Goal: Information Seeking & Learning: Compare options

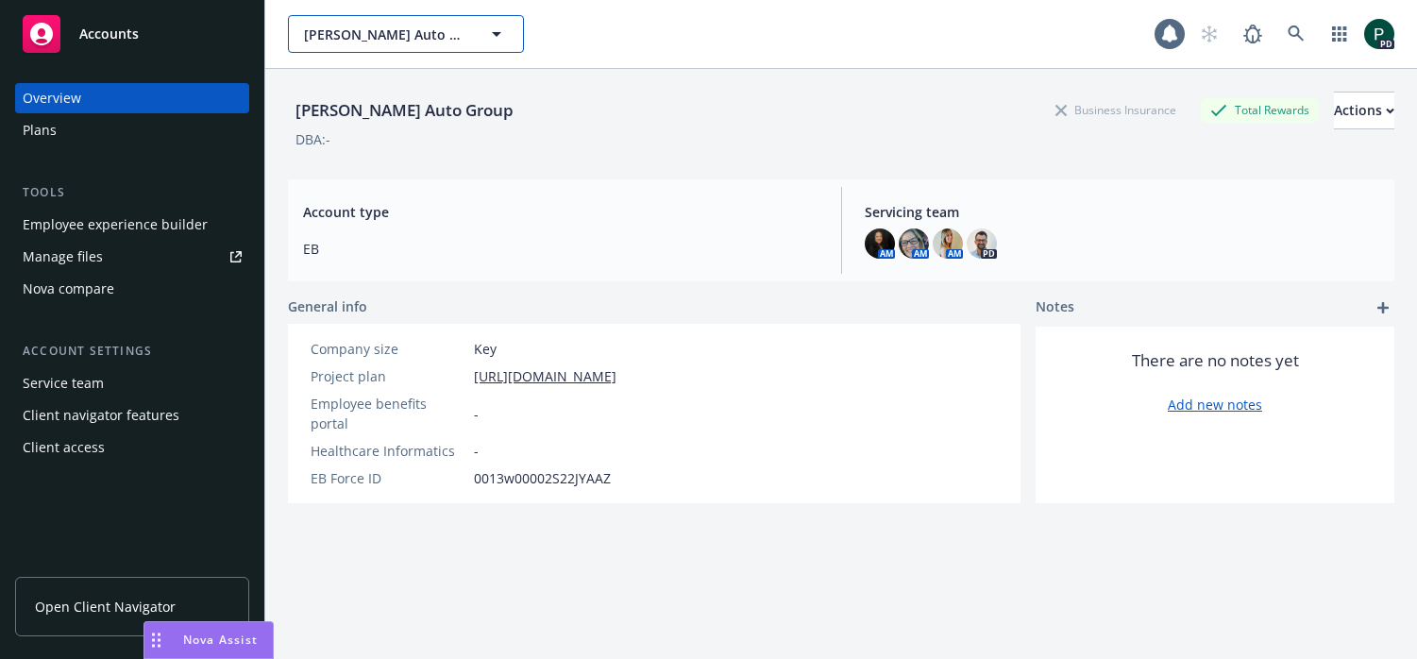
click at [430, 38] on span "[PERSON_NAME] Auto Group" at bounding box center [385, 35] width 163 height 20
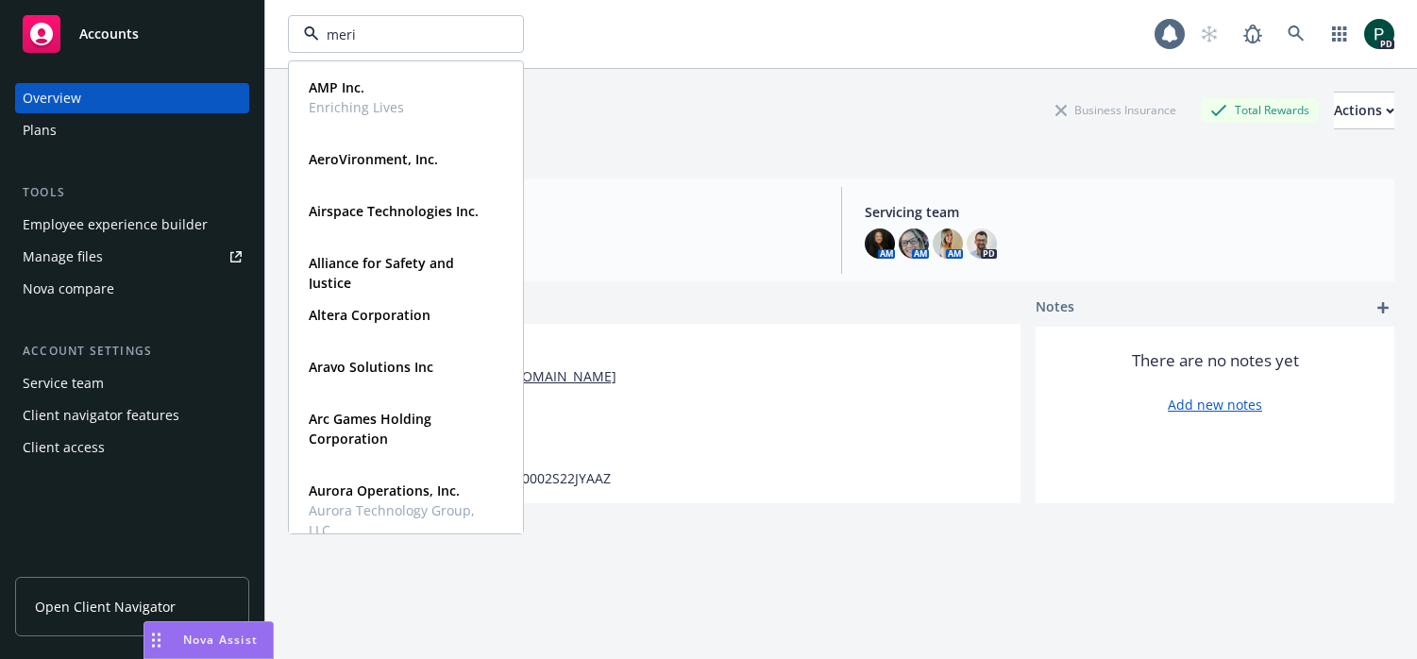
type input "merid"
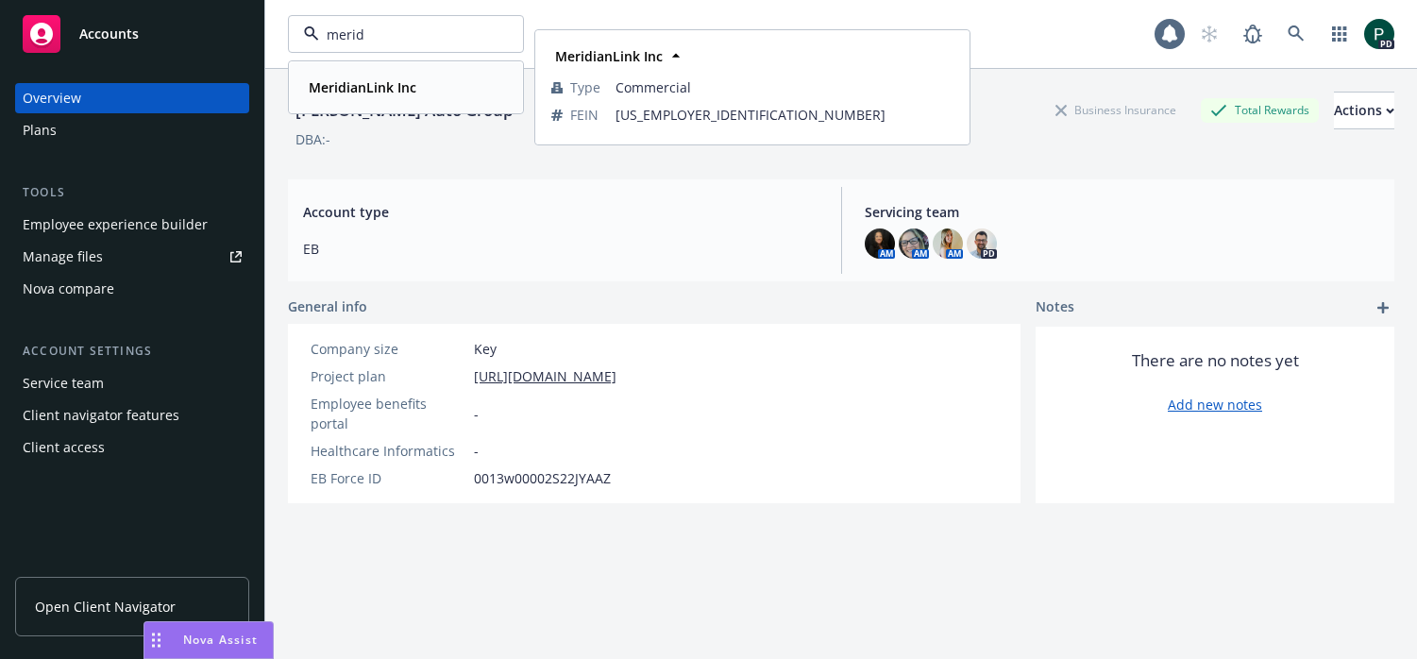
click at [382, 93] on strong "MeridianLink Inc" at bounding box center [363, 87] width 108 height 18
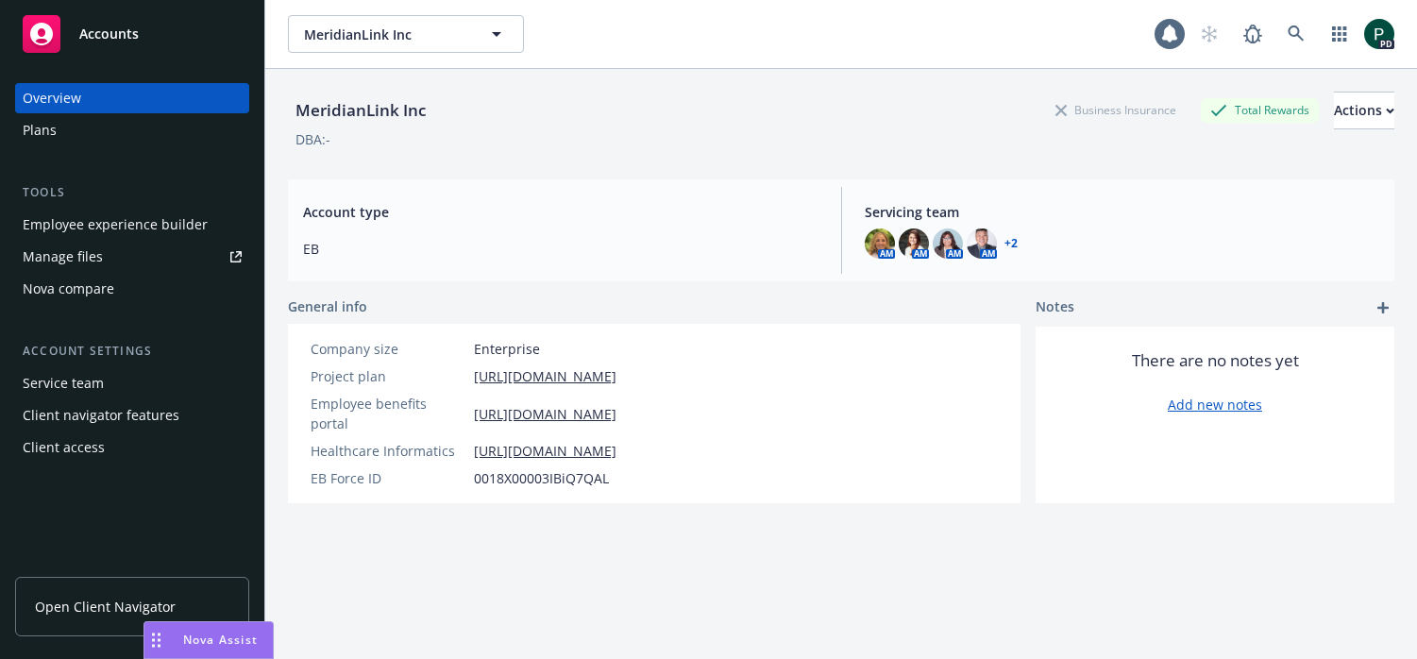
click at [42, 132] on div "Plans" at bounding box center [40, 130] width 34 height 30
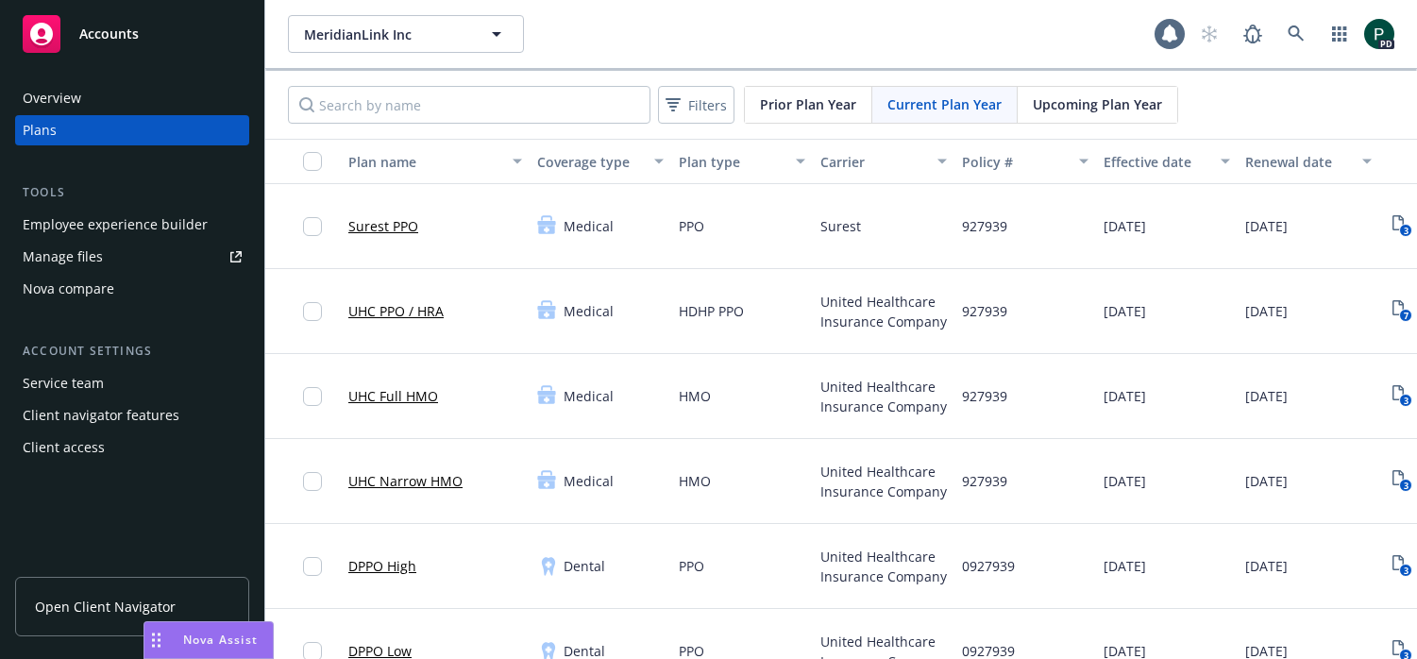
click at [390, 228] on link "Surest PPO" at bounding box center [383, 226] width 70 height 20
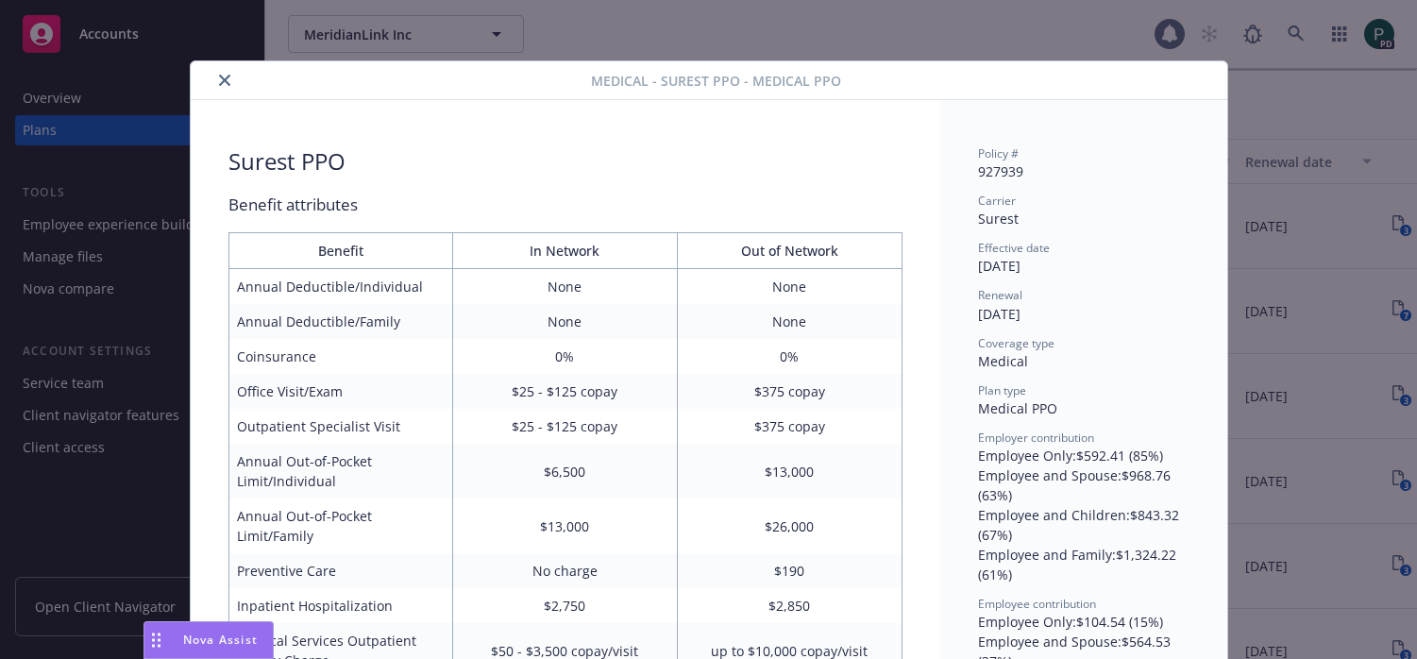
scroll to position [57, 0]
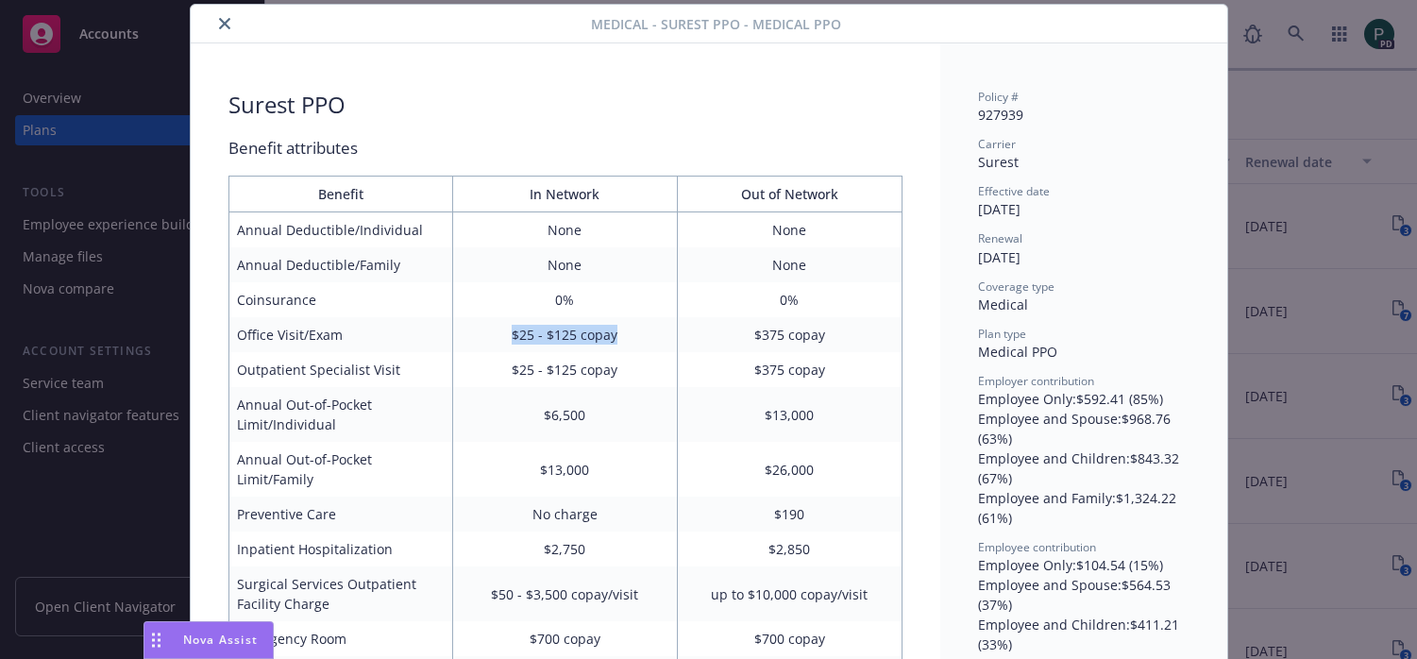
drag, startPoint x: 506, startPoint y: 343, endPoint x: 634, endPoint y: 337, distance: 128.5
click at [634, 337] on td "$25 - $125 copay" at bounding box center [565, 334] width 225 height 35
click at [503, 340] on td "$25 - $125 copay" at bounding box center [565, 334] width 225 height 35
drag, startPoint x: 523, startPoint y: 332, endPoint x: 643, endPoint y: 334, distance: 119.9
click at [643, 334] on td "$25 - $125 copay" at bounding box center [565, 334] width 225 height 35
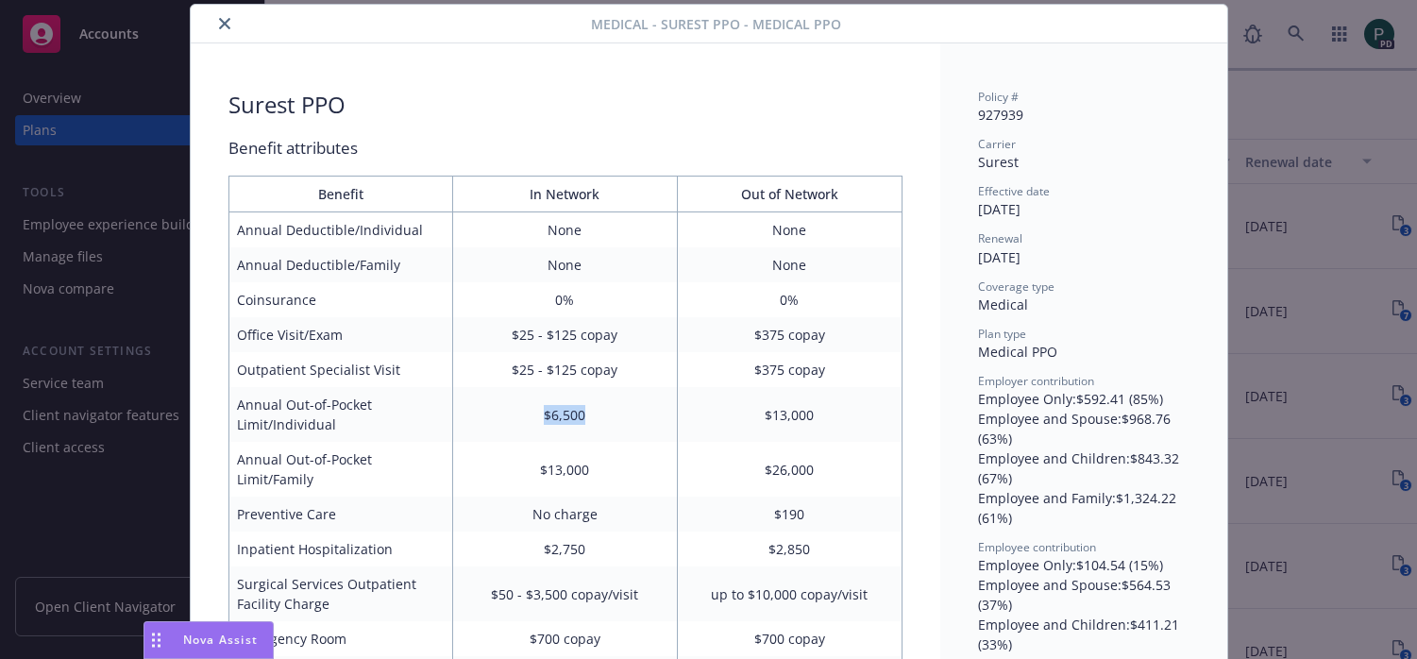
drag, startPoint x: 571, startPoint y: 410, endPoint x: 635, endPoint y: 412, distance: 64.2
click at [636, 410] on td "$6,500" at bounding box center [565, 414] width 225 height 55
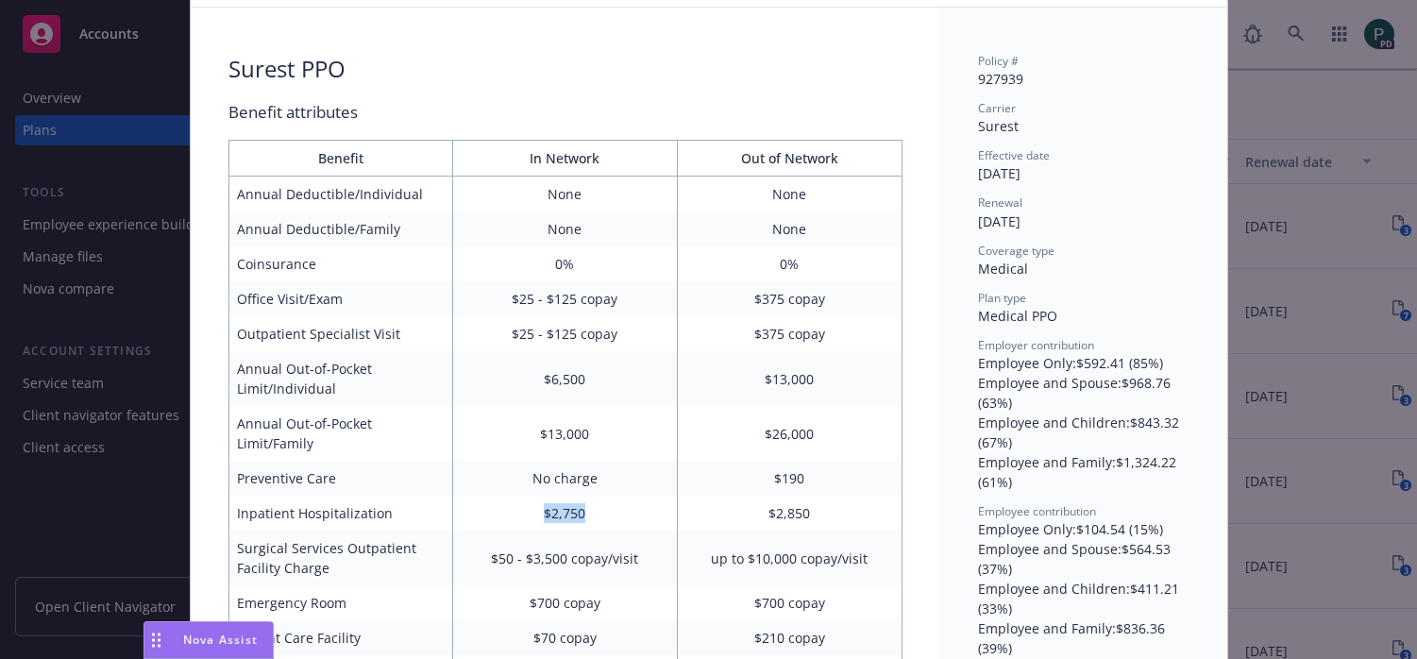
drag, startPoint x: 601, startPoint y: 509, endPoint x: 515, endPoint y: 522, distance: 86.9
click at [517, 511] on td "$2,750" at bounding box center [565, 513] width 225 height 35
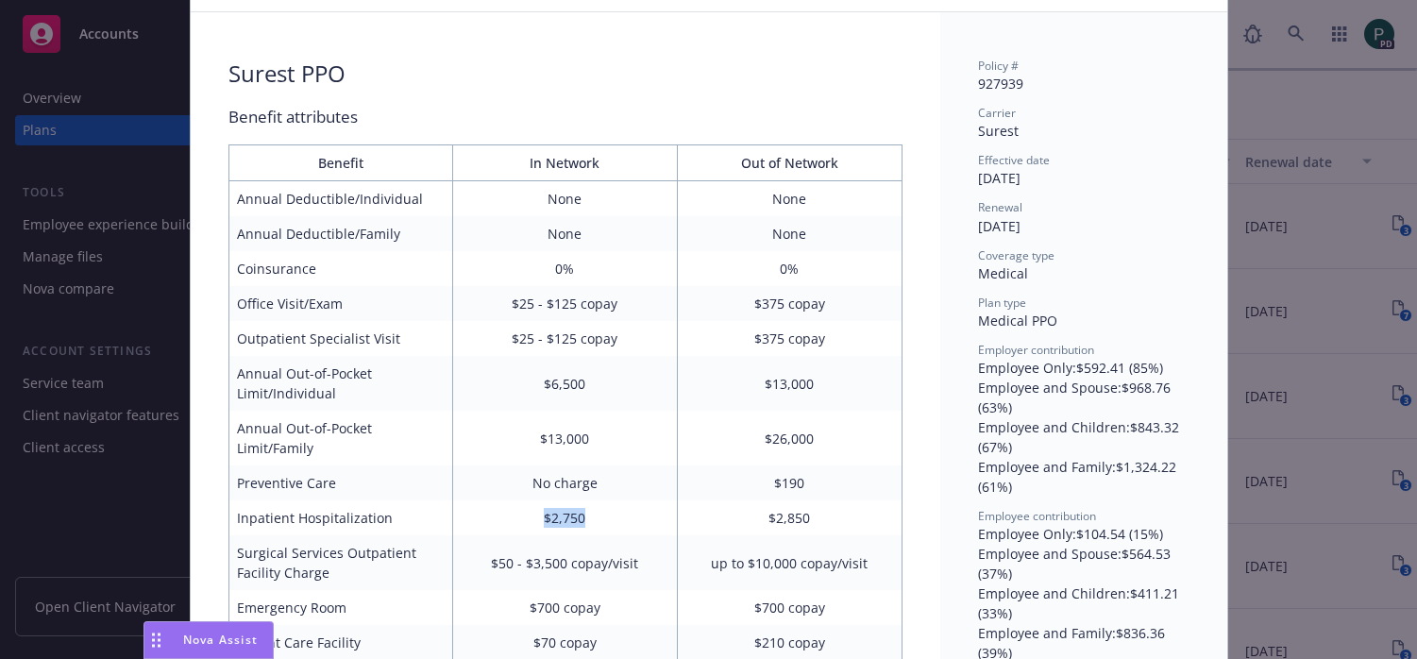
scroll to position [99, 0]
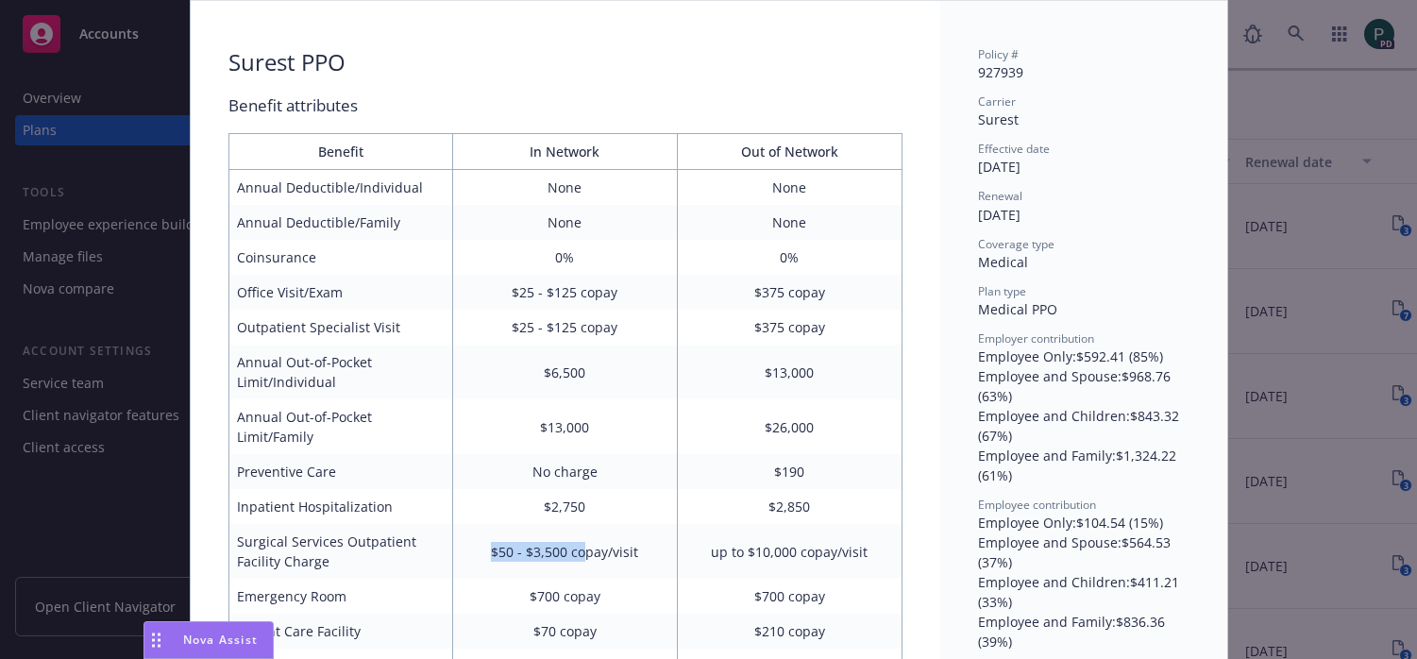
drag, startPoint x: 496, startPoint y: 552, endPoint x: 582, endPoint y: 549, distance: 86.9
click at [582, 549] on td "$50 - $3,500 copay/visit" at bounding box center [565, 551] width 225 height 55
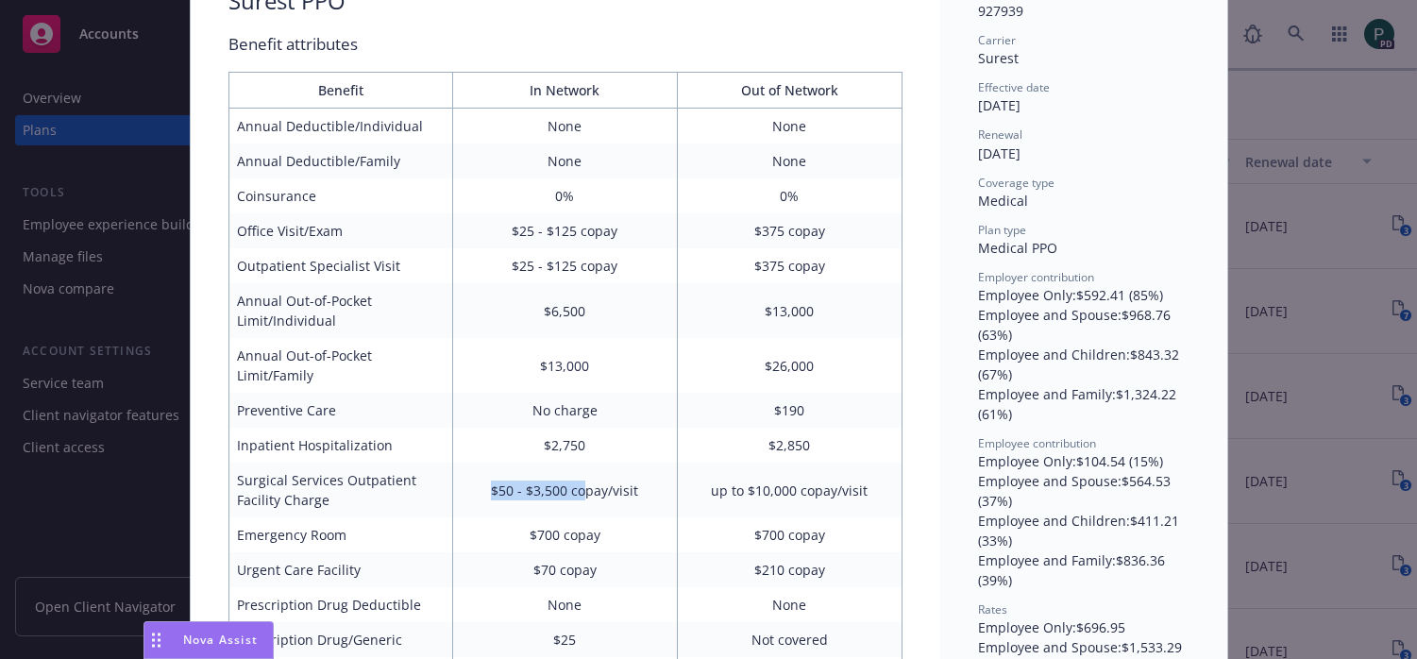
scroll to position [165, 0]
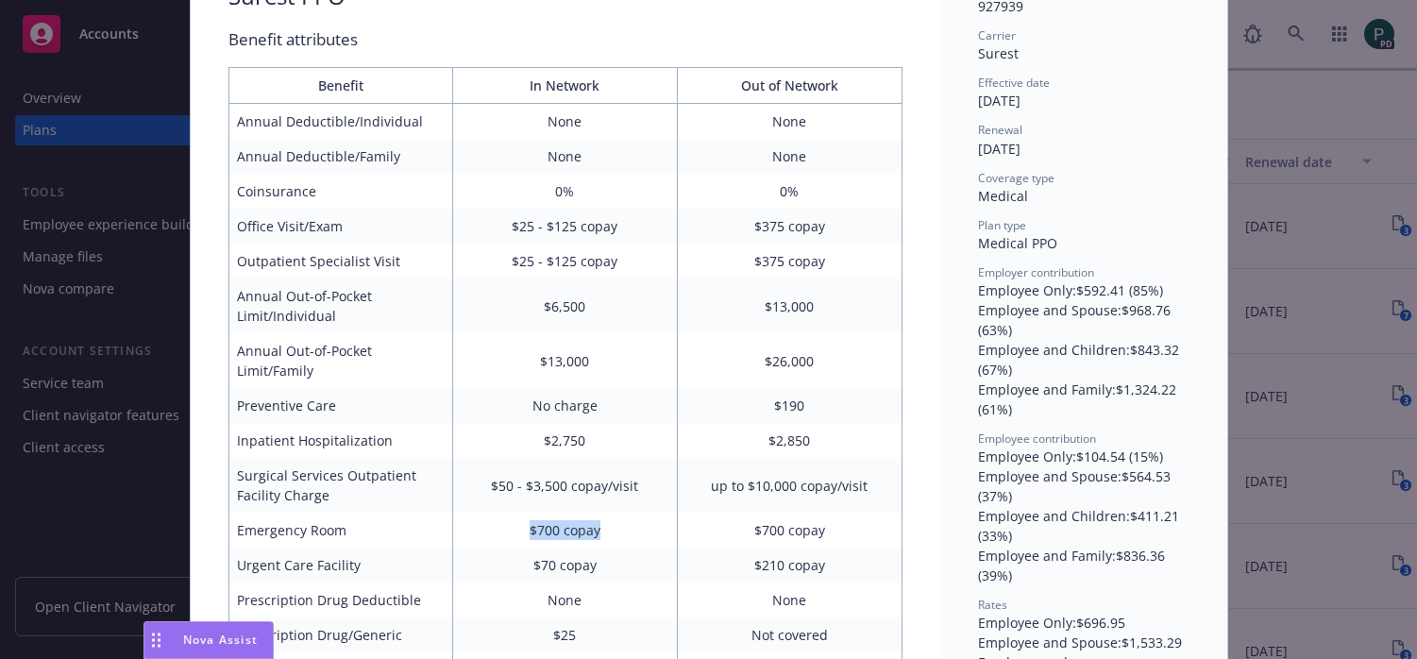
drag, startPoint x: 606, startPoint y: 535, endPoint x: 511, endPoint y: 534, distance: 95.4
click at [511, 534] on td "$700 copay" at bounding box center [565, 530] width 225 height 35
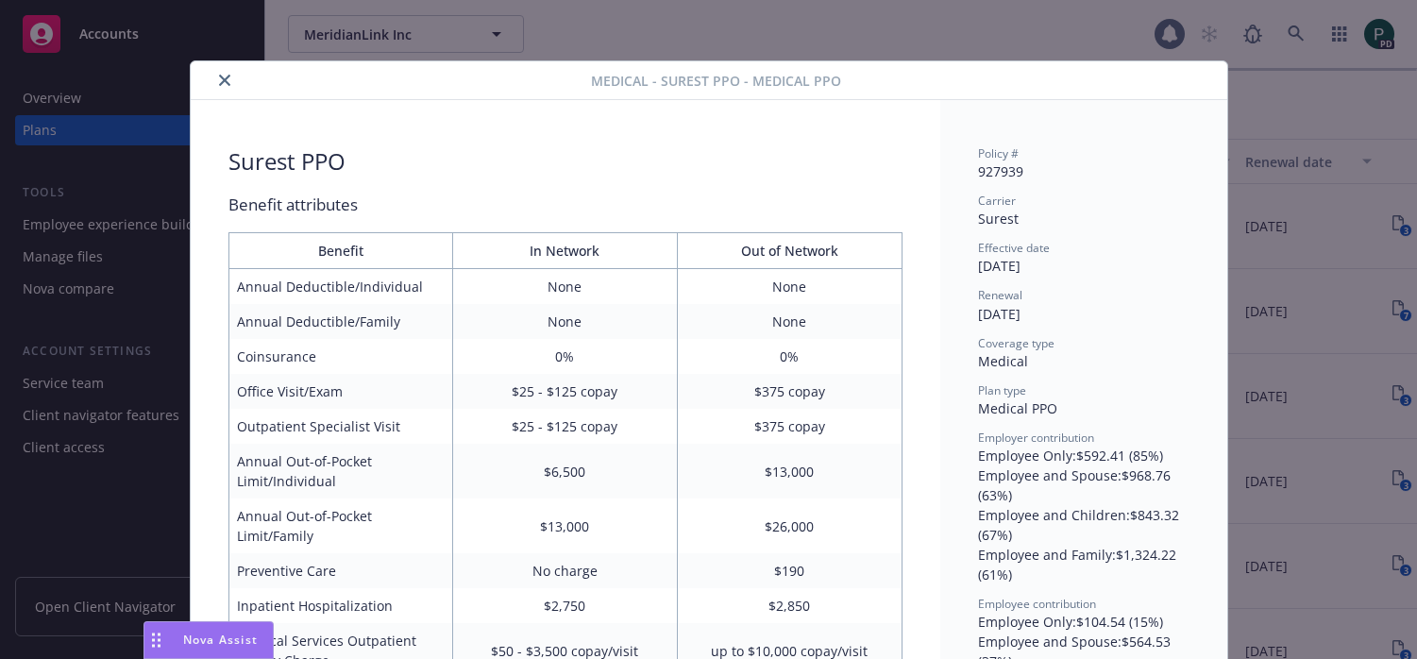
click at [225, 82] on icon "close" at bounding box center [224, 80] width 11 height 11
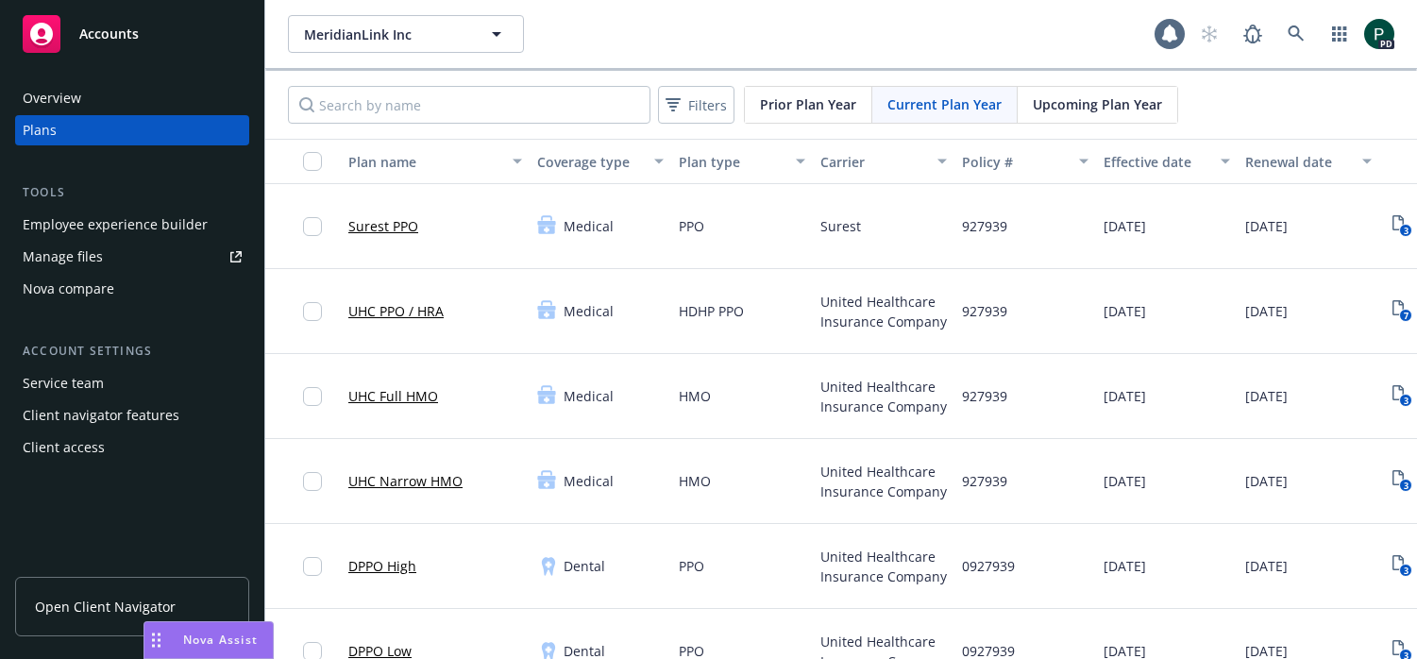
click at [412, 396] on link "UHC Full HMO" at bounding box center [393, 396] width 90 height 20
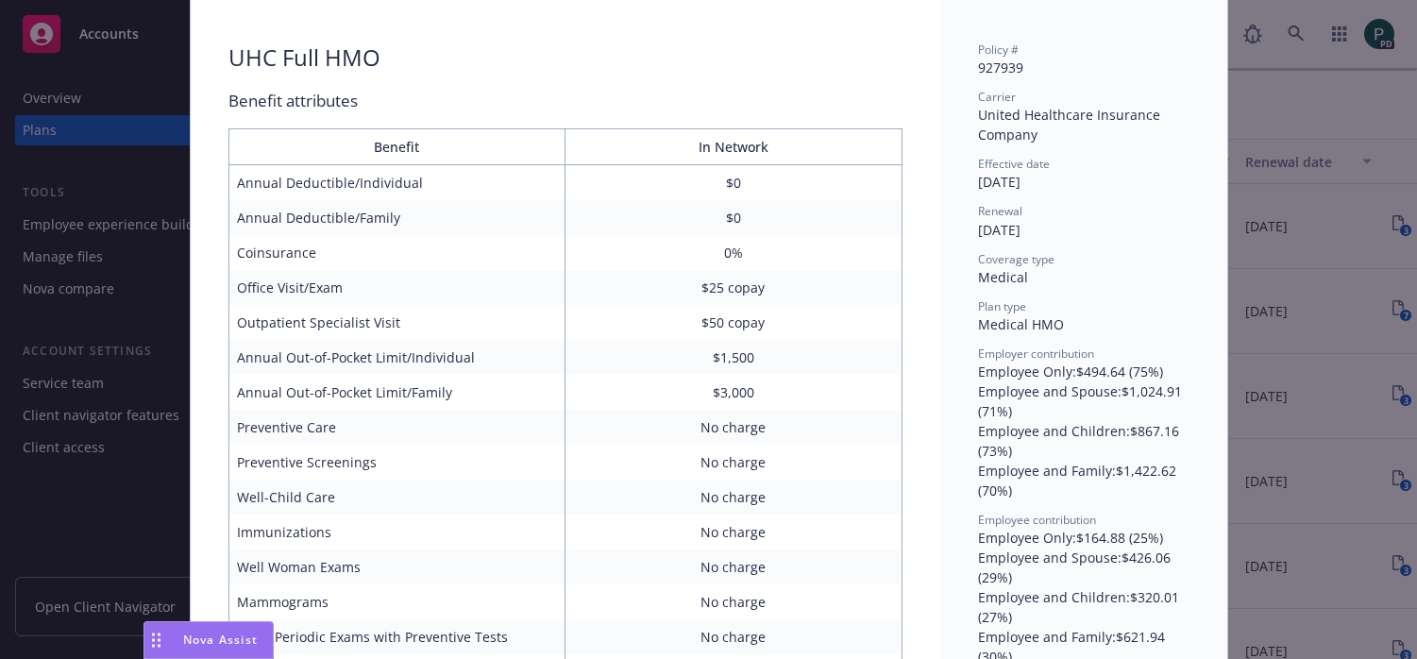
scroll to position [105, 0]
drag, startPoint x: 1282, startPoint y: 196, endPoint x: 1257, endPoint y: 213, distance: 29.9
click at [1282, 196] on div "Medical - UHC Full HMO - Medical HMO UHC Full HMO Benefit attributes Benefit In…" at bounding box center [708, 329] width 1417 height 659
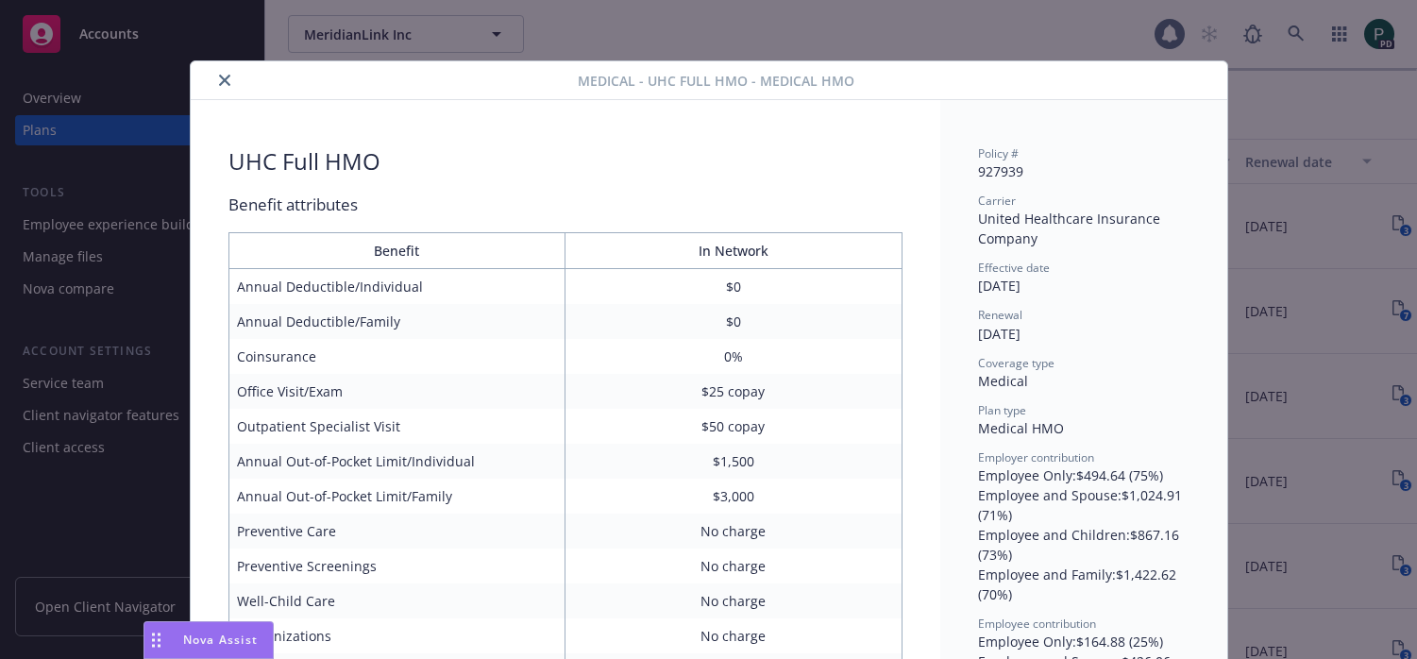
click at [220, 83] on icon "close" at bounding box center [224, 80] width 11 height 11
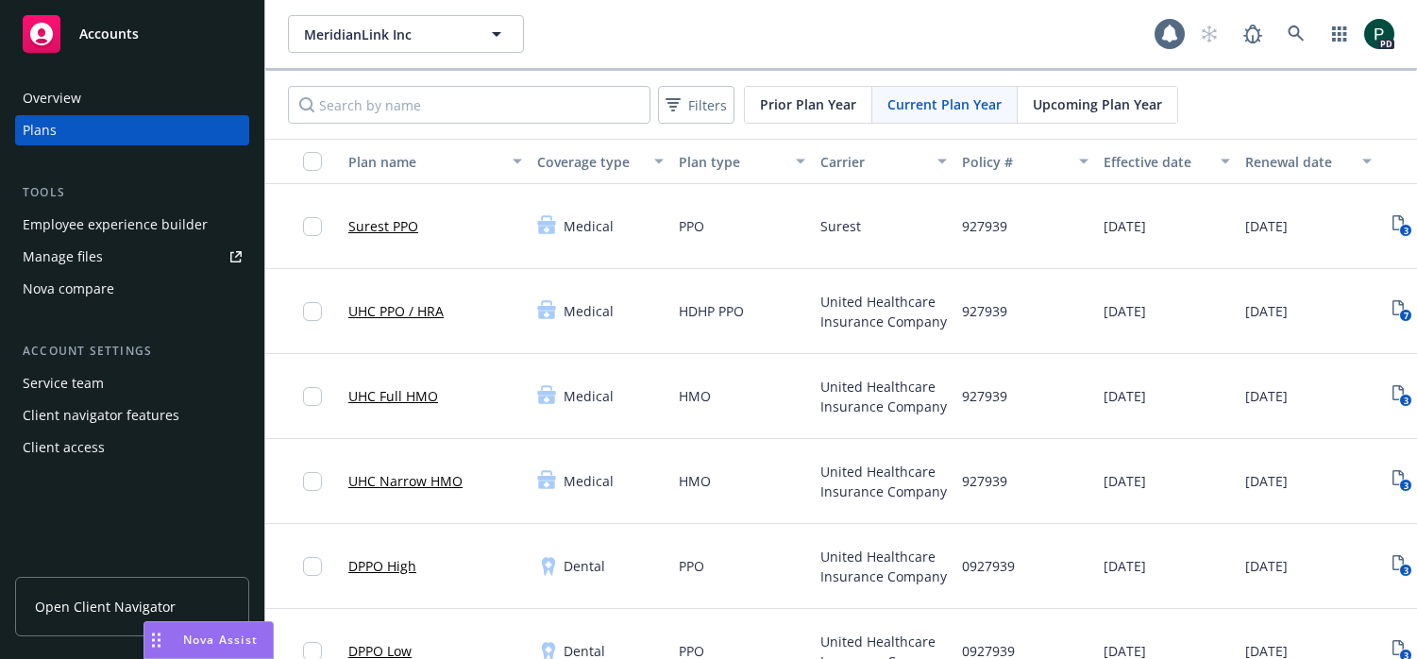
click at [396, 228] on link "Surest PPO" at bounding box center [383, 226] width 70 height 20
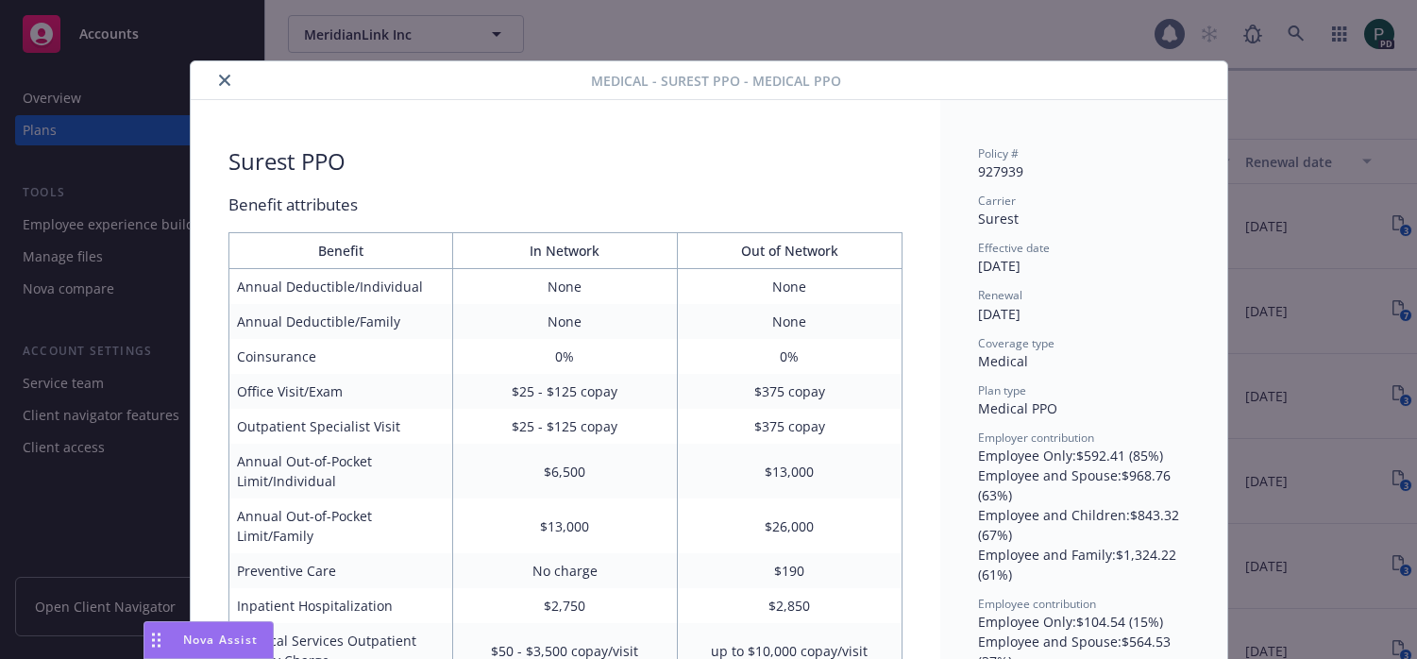
scroll to position [57, 0]
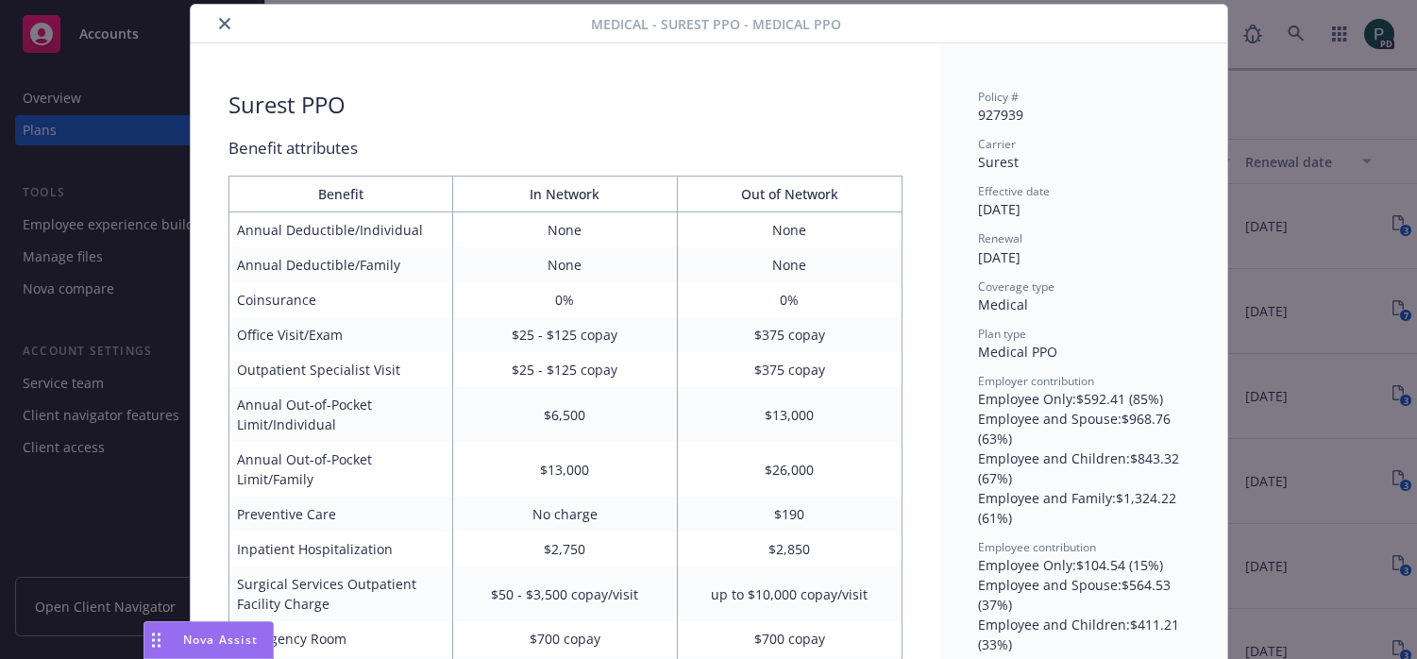
drag, startPoint x: 517, startPoint y: 340, endPoint x: 541, endPoint y: 336, distance: 23.9
click at [548, 335] on td "$25 - $125 copay" at bounding box center [565, 334] width 225 height 35
drag, startPoint x: 517, startPoint y: 337, endPoint x: 545, endPoint y: 332, distance: 27.8
click at [545, 332] on td "$25 - $125 copay" at bounding box center [565, 334] width 225 height 35
click at [228, 26] on icon "close" at bounding box center [224, 23] width 11 height 11
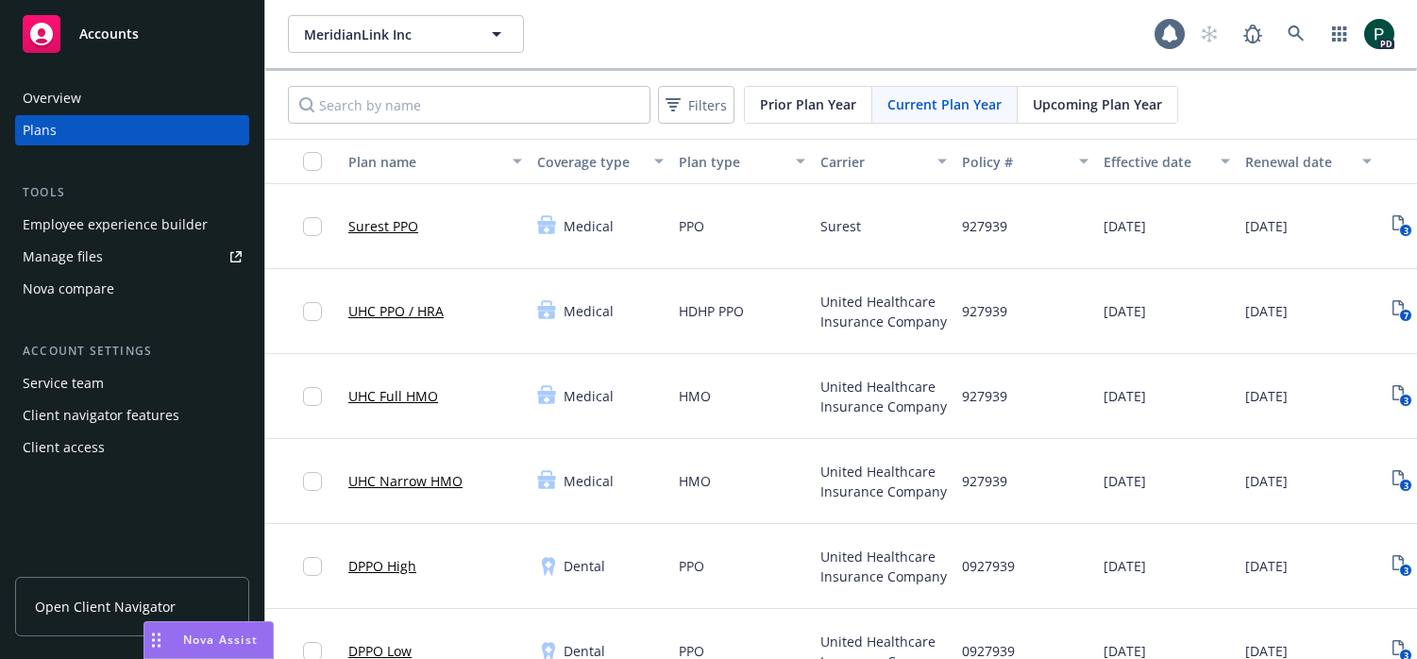
click at [397, 227] on link "Surest PPO" at bounding box center [383, 226] width 70 height 20
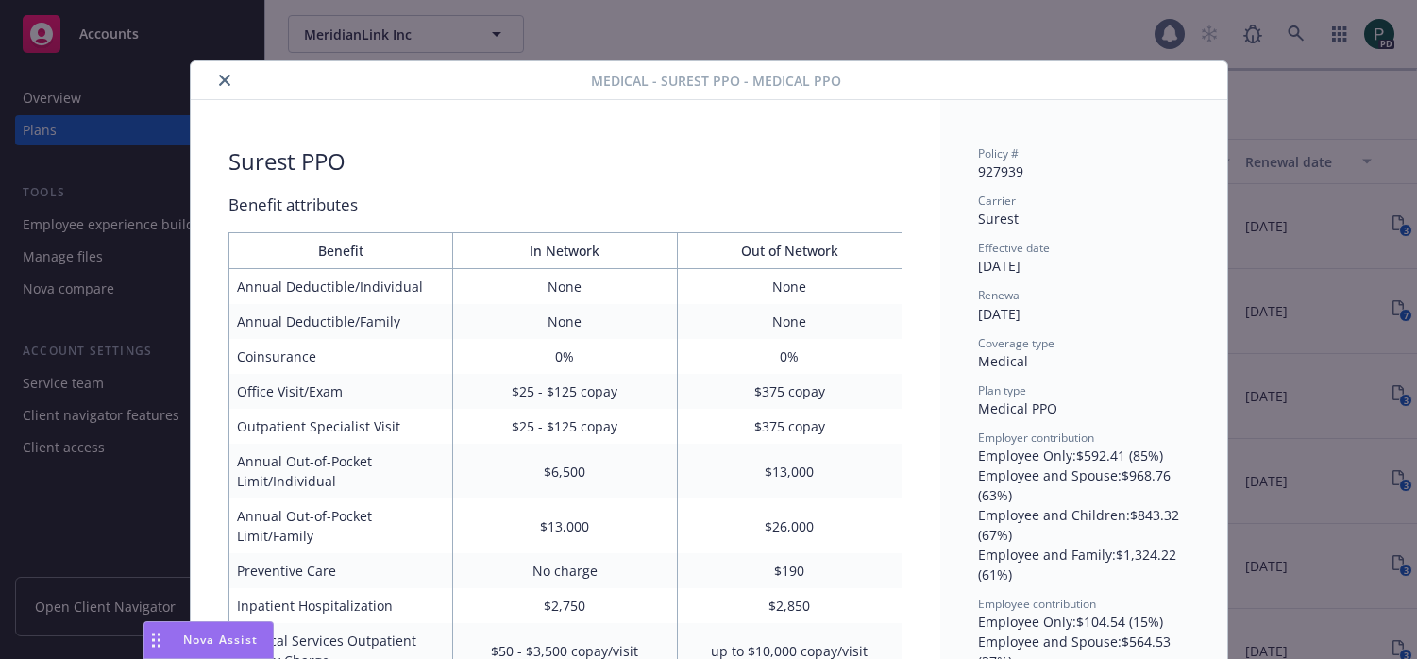
scroll to position [57, 0]
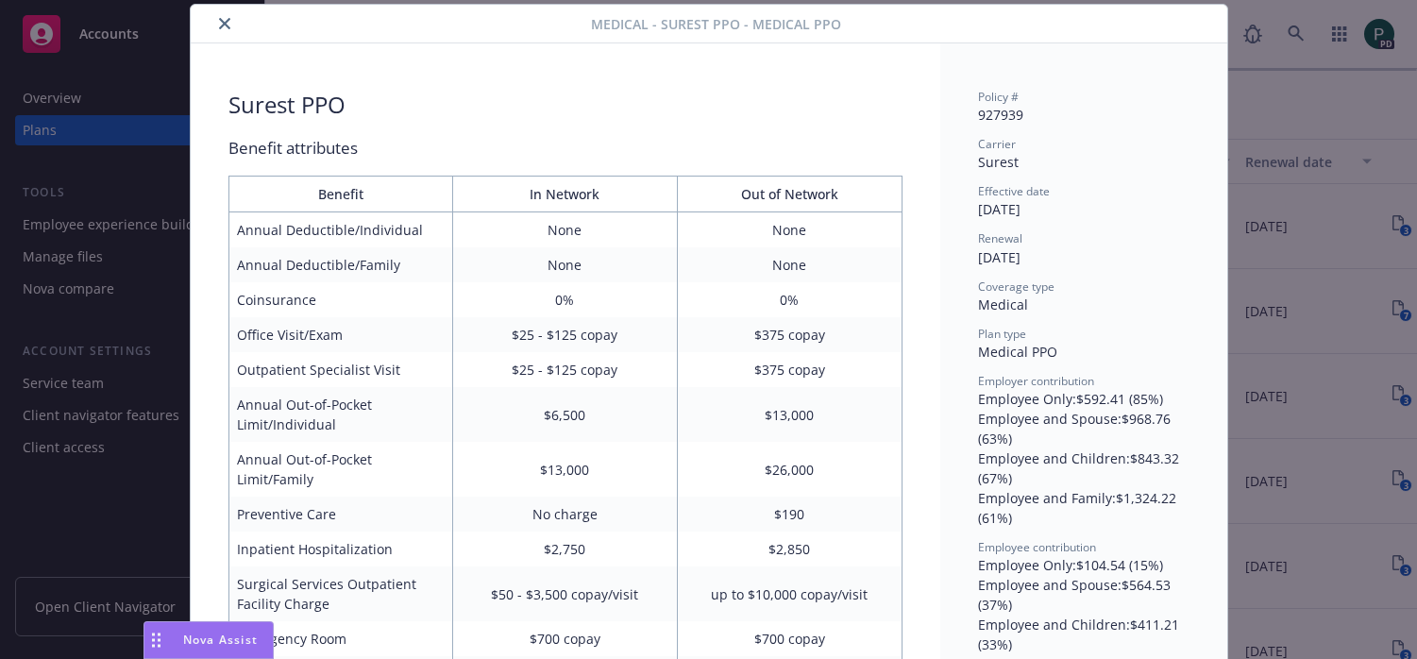
click at [225, 22] on icon "close" at bounding box center [224, 23] width 11 height 11
